Goal: Communication & Community: Answer question/provide support

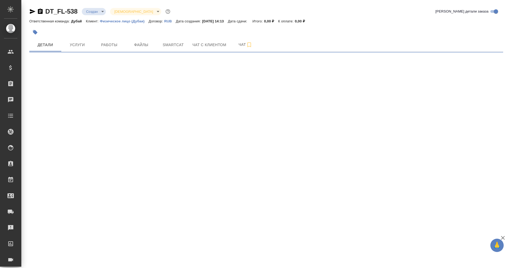
select select "RU"
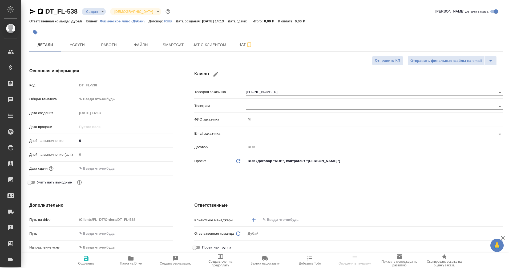
type textarea "x"
type input "[PERSON_NAME]"
click at [213, 46] on span "Чат с клиентом" at bounding box center [210, 45] width 34 height 7
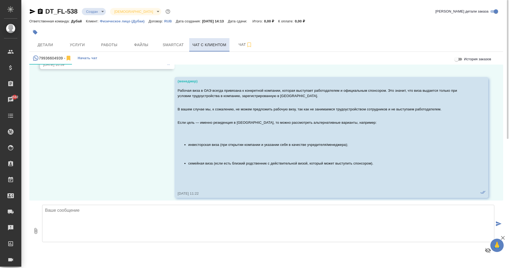
scroll to position [156, 0]
